Goal: Transaction & Acquisition: Book appointment/travel/reservation

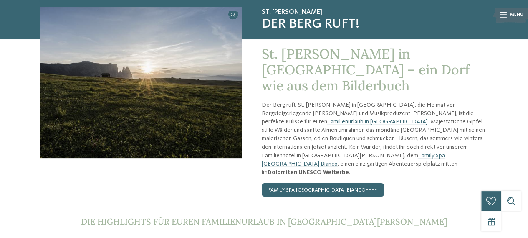
scroll to position [63, 0]
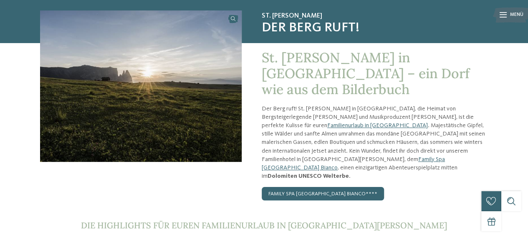
click at [317, 152] on div "St. [PERSON_NAME] in [GEOGRAPHIC_DATA] – ein Dorf wie aus dem Bilderbuch Der Be…" at bounding box center [365, 125] width 246 height 164
click at [316, 187] on link "Family Spa [GEOGRAPHIC_DATA] Bianco****" at bounding box center [323, 193] width 122 height 13
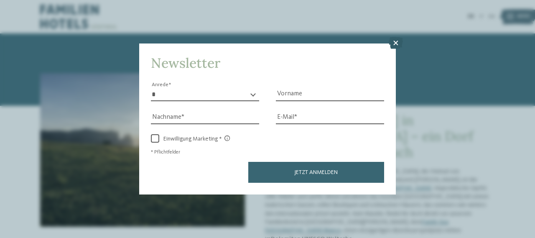
click at [394, 42] on icon at bounding box center [396, 43] width 14 height 12
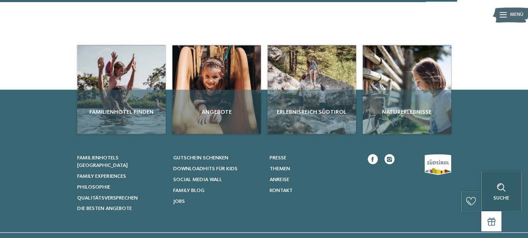
scroll to position [727, 0]
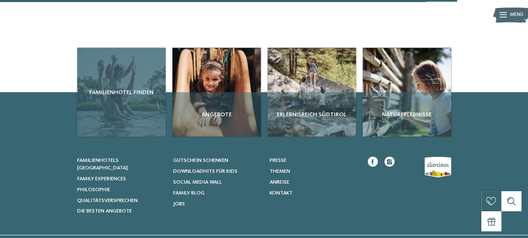
click at [130, 88] on span "Familienhotel finden" at bounding box center [122, 92] width 82 height 8
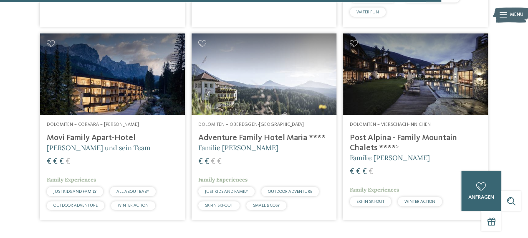
scroll to position [1860, 0]
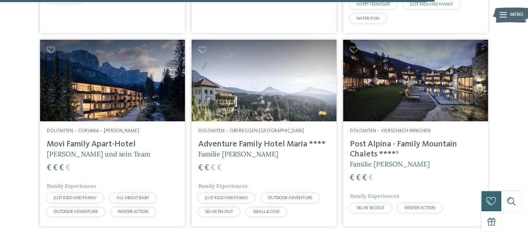
click at [261, 149] on h4 "Adventure Family Hotel Maria ****" at bounding box center [264, 144] width 132 height 10
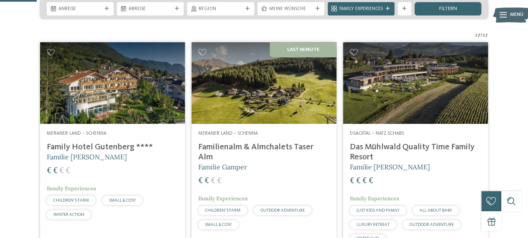
scroll to position [145, 0]
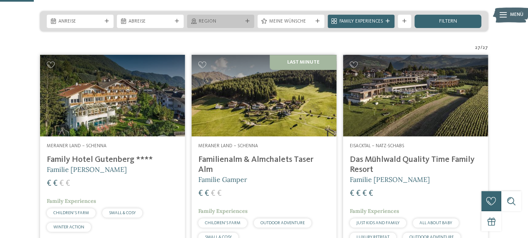
click at [247, 23] on icon at bounding box center [248, 21] width 4 height 4
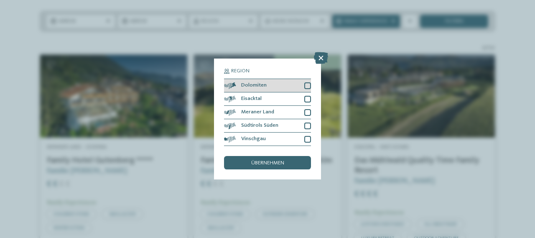
click at [307, 84] on div at bounding box center [307, 85] width 7 height 7
click at [274, 159] on div "übernehmen" at bounding box center [267, 162] width 87 height 13
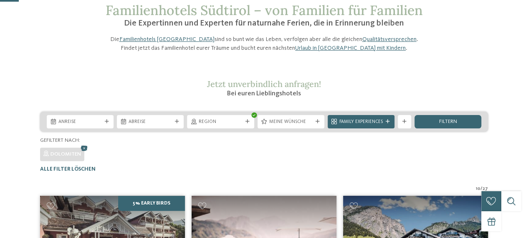
scroll to position [42, 0]
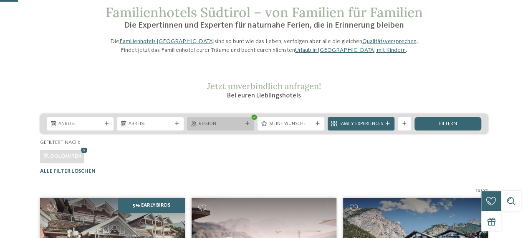
click at [246, 126] on icon at bounding box center [248, 124] width 4 height 4
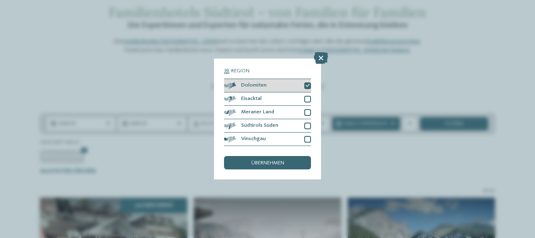
click at [309, 85] on icon at bounding box center [307, 86] width 4 height 4
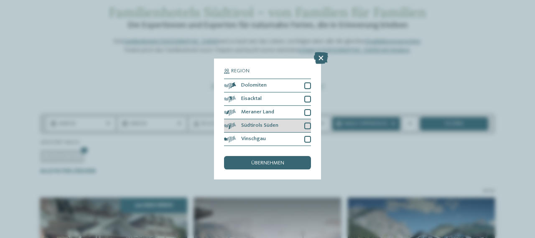
click at [306, 125] on div at bounding box center [307, 125] width 7 height 7
click at [272, 160] on span "übernehmen" at bounding box center [267, 162] width 33 height 5
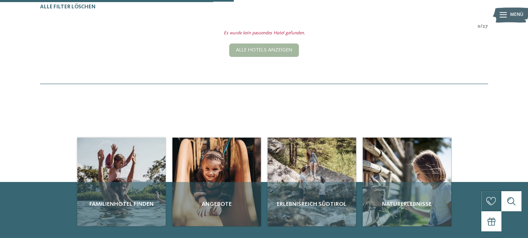
scroll to position [206, 0]
click at [261, 57] on div "Alle Hotels anzeigen" at bounding box center [264, 49] width 70 height 13
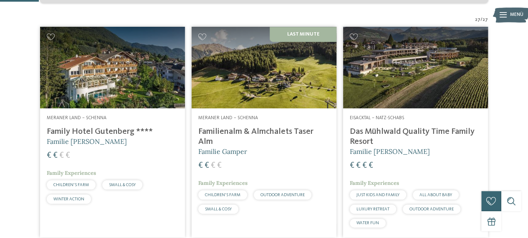
scroll to position [166, 0]
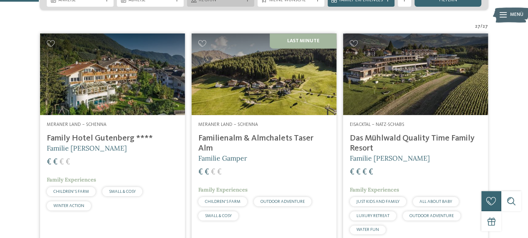
click at [246, 2] on icon at bounding box center [248, 0] width 4 height 4
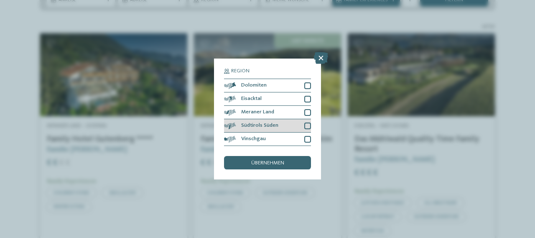
click at [307, 122] on div at bounding box center [307, 125] width 7 height 7
click at [280, 162] on span "übernehmen" at bounding box center [267, 162] width 33 height 5
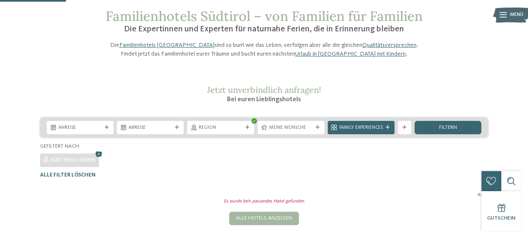
scroll to position [37, 0]
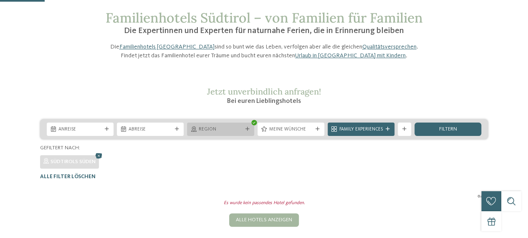
click at [246, 131] on icon at bounding box center [248, 129] width 4 height 4
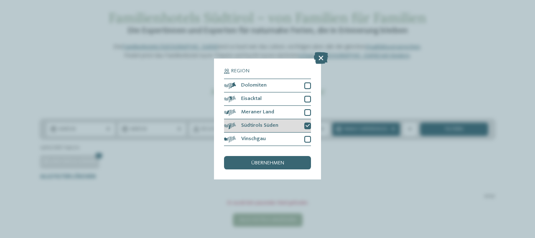
click at [307, 125] on icon at bounding box center [307, 126] width 4 height 4
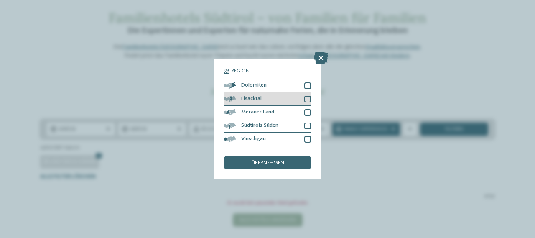
click at [307, 100] on div at bounding box center [307, 99] width 7 height 7
click at [284, 160] on span "übernehmen" at bounding box center [267, 162] width 33 height 5
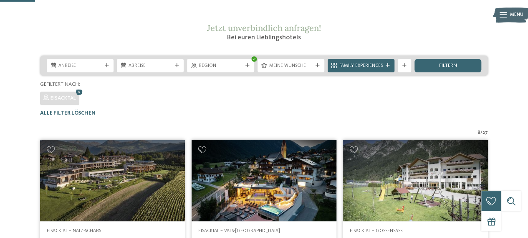
scroll to position [69, 0]
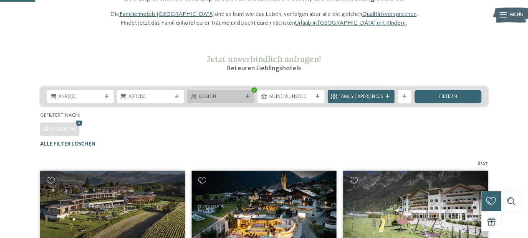
click at [250, 99] on div at bounding box center [247, 96] width 7 height 4
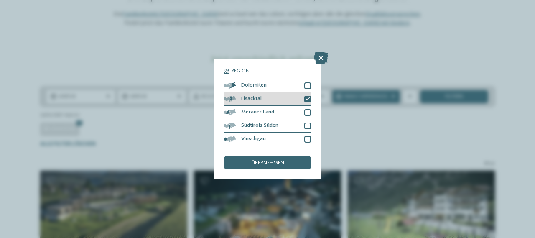
click at [309, 102] on div at bounding box center [307, 99] width 7 height 7
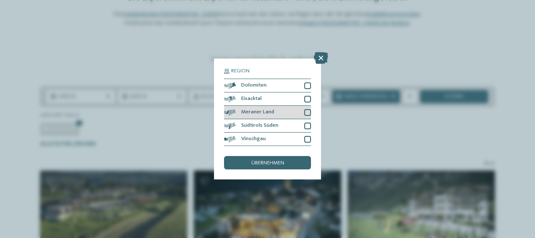
click at [307, 112] on div at bounding box center [307, 112] width 7 height 7
click at [287, 161] on div "übernehmen" at bounding box center [267, 162] width 87 height 13
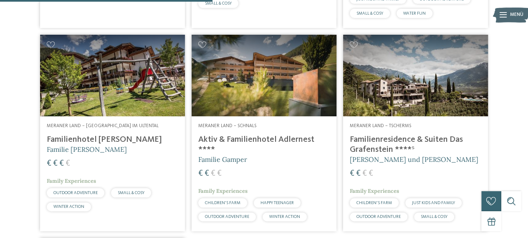
scroll to position [407, 0]
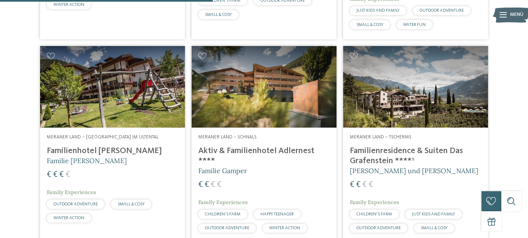
click at [434, 113] on img at bounding box center [415, 86] width 145 height 81
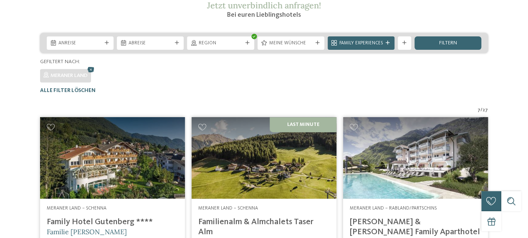
scroll to position [0, 0]
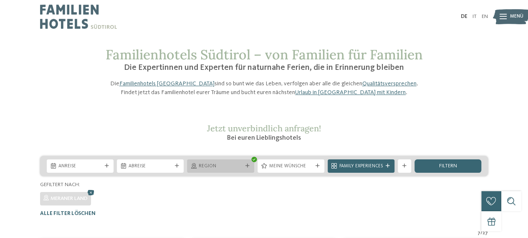
click at [234, 170] on span "Region" at bounding box center [220, 166] width 43 height 7
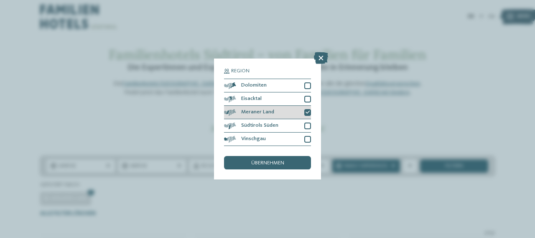
click at [306, 112] on icon at bounding box center [307, 112] width 4 height 4
click at [286, 156] on div "übernehmen" at bounding box center [267, 162] width 87 height 13
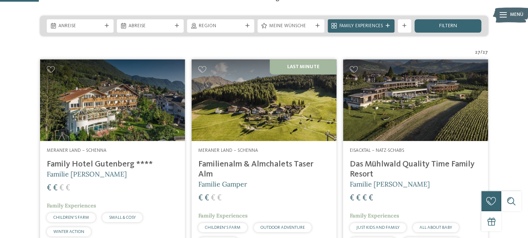
scroll to position [166, 0]
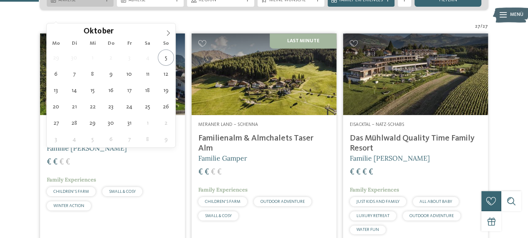
click at [106, 2] on icon at bounding box center [107, 0] width 4 height 4
type div "11.10.2025"
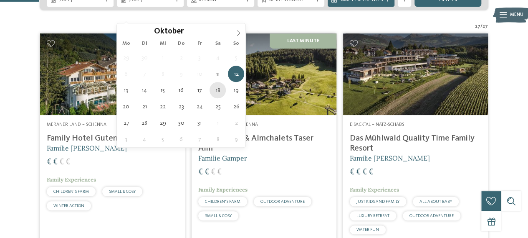
type div "18.10.2025"
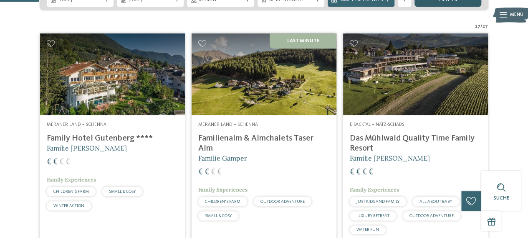
click at [464, 7] on div "filtern" at bounding box center [448, -1] width 67 height 13
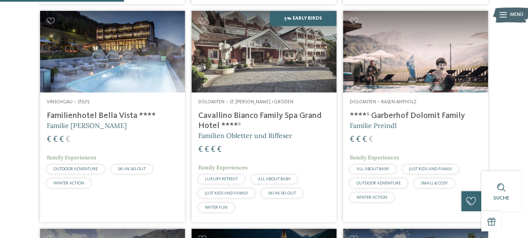
scroll to position [0, 0]
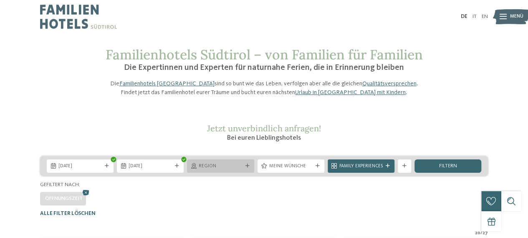
click at [248, 168] on icon at bounding box center [248, 166] width 4 height 4
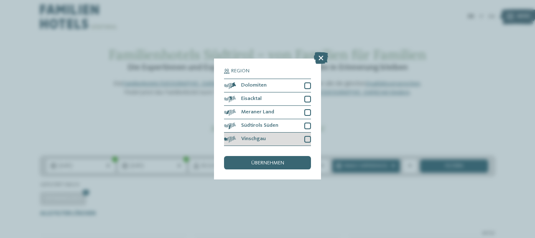
click at [306, 135] on div "Vinschgau" at bounding box center [267, 138] width 87 height 13
click at [293, 161] on div "übernehmen" at bounding box center [267, 162] width 87 height 13
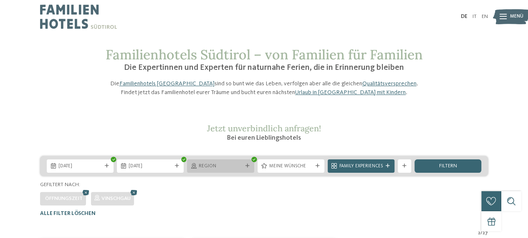
click at [227, 170] on span "Region" at bounding box center [220, 166] width 43 height 7
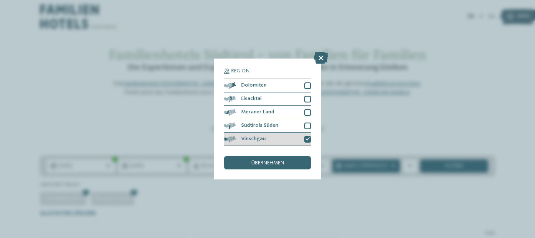
click at [305, 140] on div at bounding box center [307, 139] width 7 height 7
click at [292, 158] on div "übernehmen" at bounding box center [267, 162] width 87 height 13
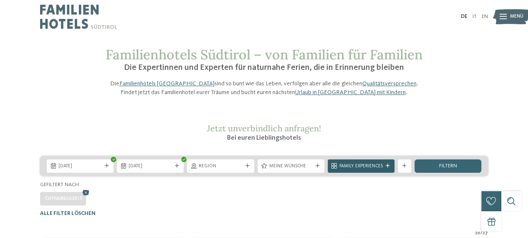
click at [362, 170] on span "Family Experiences" at bounding box center [361, 166] width 43 height 7
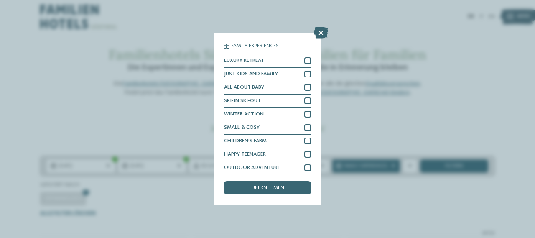
click at [322, 26] on div "Family Experiences LUXURY RETREAT JUST KIDS AND FAMILY" at bounding box center [267, 119] width 535 height 238
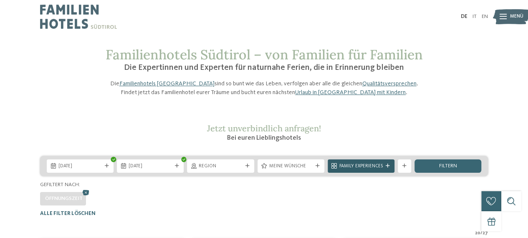
click at [349, 170] on span "Family Experiences" at bounding box center [361, 166] width 43 height 7
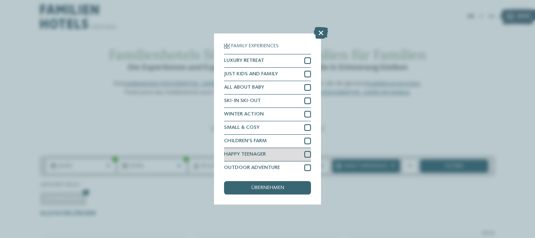
click at [305, 156] on div at bounding box center [307, 154] width 7 height 7
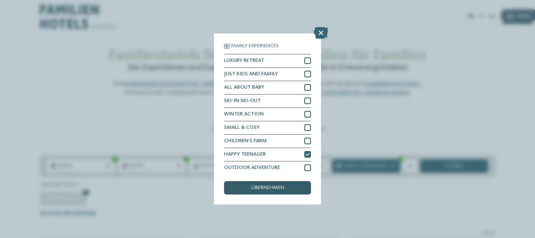
click at [282, 187] on span "übernehmen" at bounding box center [267, 187] width 33 height 5
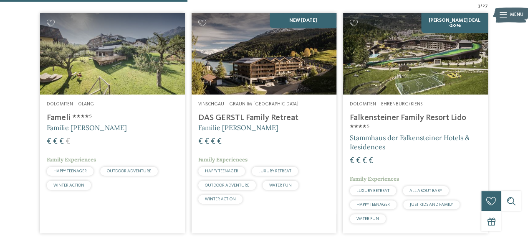
scroll to position [222, 0]
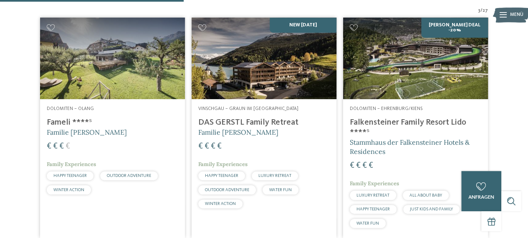
click at [60, 127] on h4 "Fameli ****ˢ" at bounding box center [113, 122] width 132 height 10
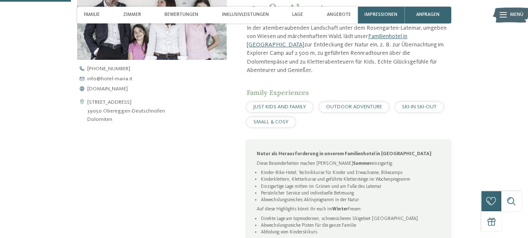
scroll to position [205, 0]
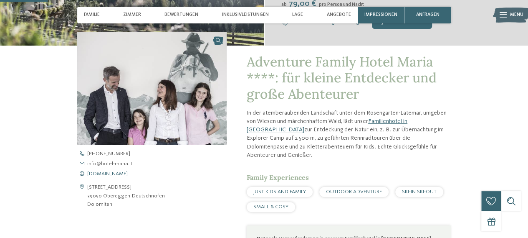
click at [109, 172] on span "www.hotel-maria.it" at bounding box center [107, 173] width 41 height 5
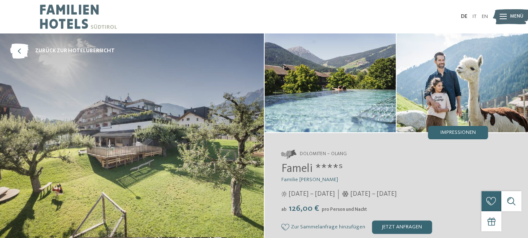
click at [206, 137] on img at bounding box center [132, 141] width 264 height 217
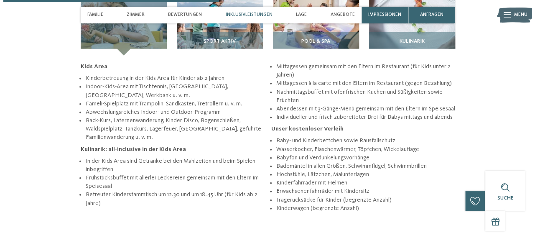
scroll to position [993, 0]
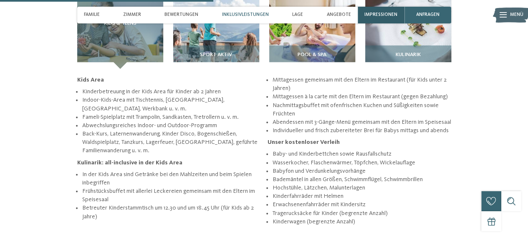
click at [375, 17] on span "Impressionen" at bounding box center [381, 14] width 33 height 5
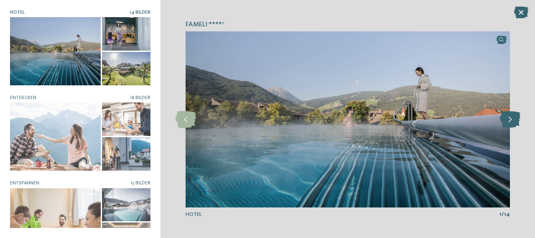
click at [509, 121] on icon at bounding box center [510, 119] width 20 height 17
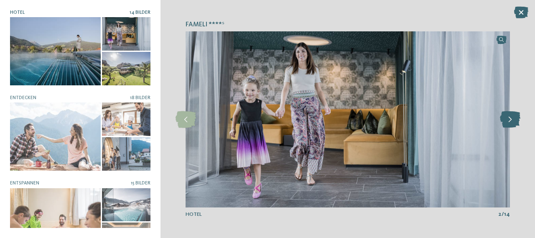
click at [509, 121] on icon at bounding box center [510, 119] width 20 height 17
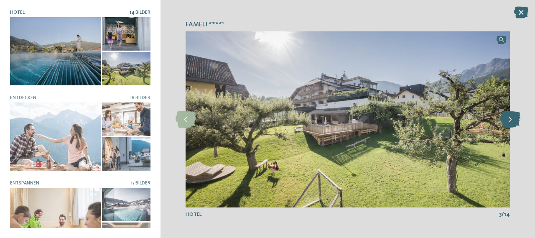
click at [509, 121] on icon at bounding box center [510, 119] width 20 height 17
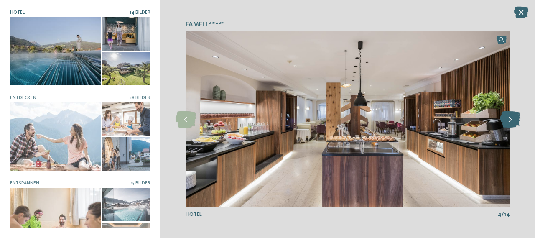
click at [509, 121] on icon at bounding box center [510, 119] width 20 height 17
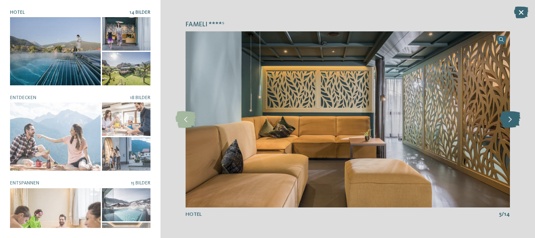
click at [509, 121] on icon at bounding box center [510, 119] width 20 height 17
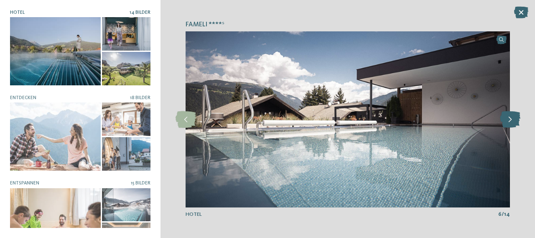
click at [509, 121] on icon at bounding box center [510, 119] width 20 height 17
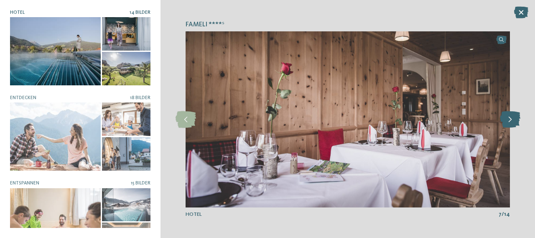
click at [509, 121] on icon at bounding box center [510, 119] width 20 height 17
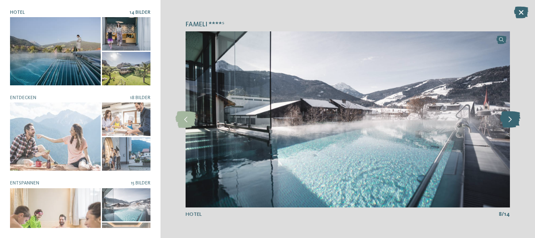
click at [509, 121] on icon at bounding box center [510, 119] width 20 height 17
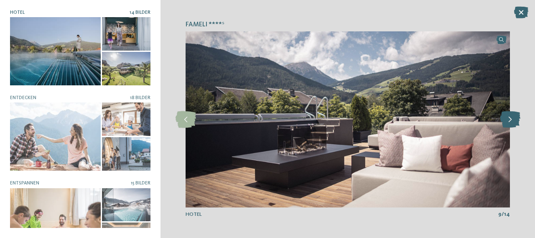
click at [509, 121] on icon at bounding box center [510, 119] width 20 height 17
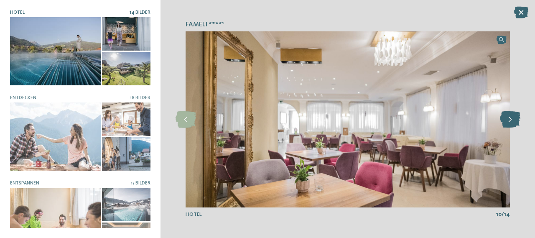
click at [509, 121] on icon at bounding box center [510, 119] width 20 height 17
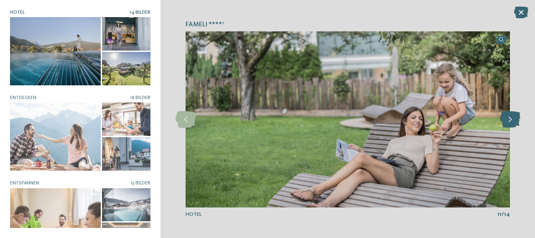
click at [509, 121] on icon at bounding box center [510, 119] width 20 height 17
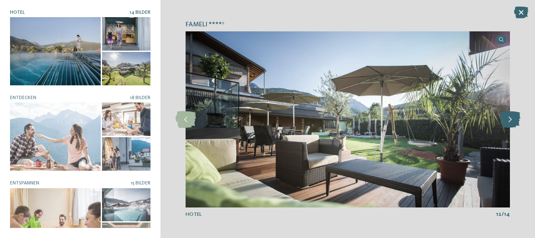
click at [509, 121] on icon at bounding box center [510, 119] width 20 height 17
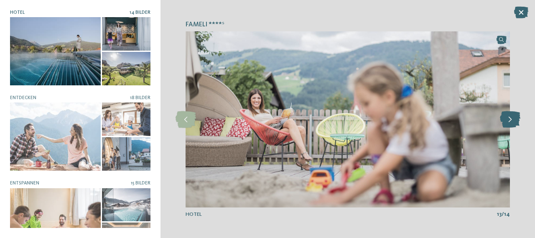
click at [509, 121] on icon at bounding box center [510, 119] width 20 height 17
